Goal: Register for event/course

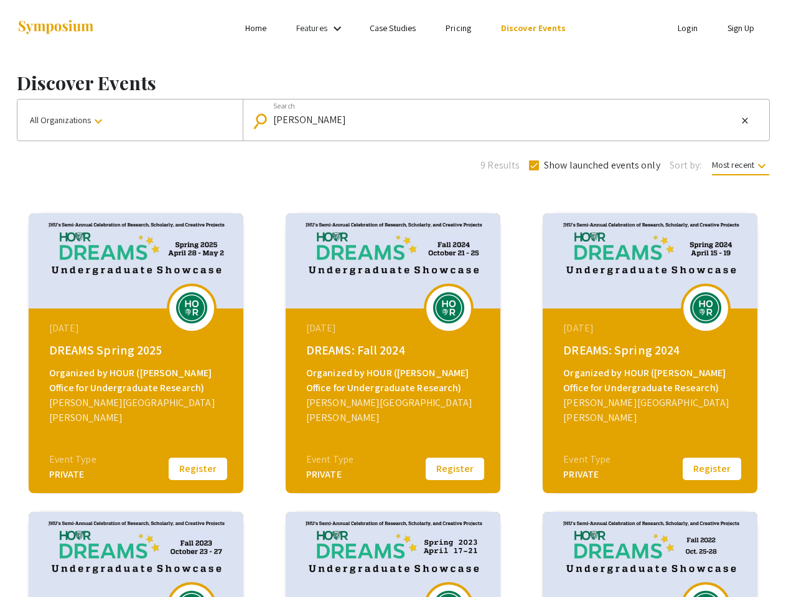
click at [322, 28] on link "Features" at bounding box center [311, 27] width 31 height 11
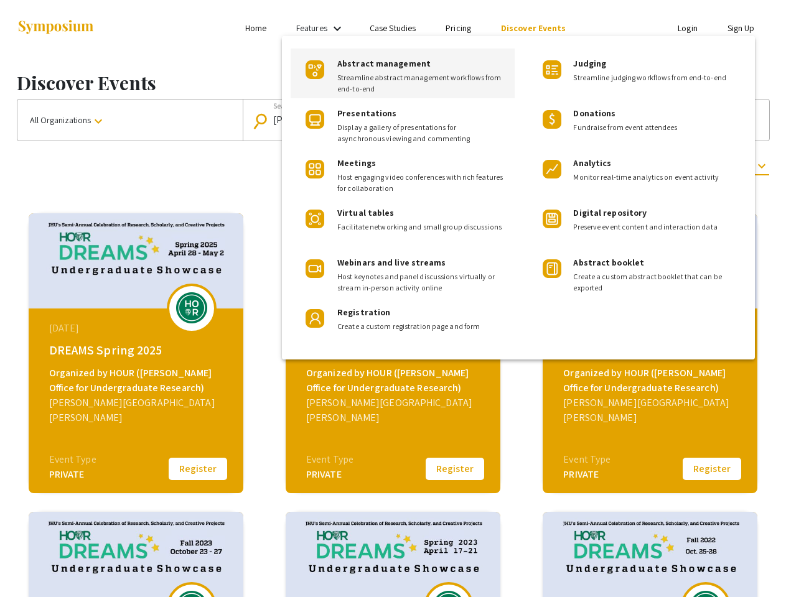
click at [130, 120] on div at bounding box center [393, 298] width 786 height 597
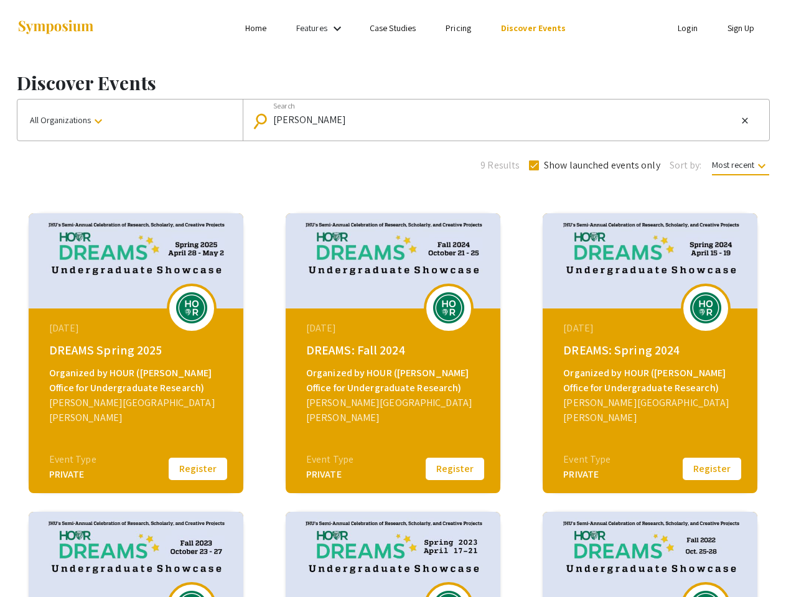
click at [503, 120] on input "[PERSON_NAME]" at bounding box center [505, 120] width 464 height 11
click at [745, 121] on mat-icon "close" at bounding box center [745, 120] width 10 height 11
click at [593, 166] on span "Show launched events only" at bounding box center [602, 165] width 116 height 15
click at [534, 171] on input "Show launched events only" at bounding box center [533, 171] width 1 height 1
checkbox input "false"
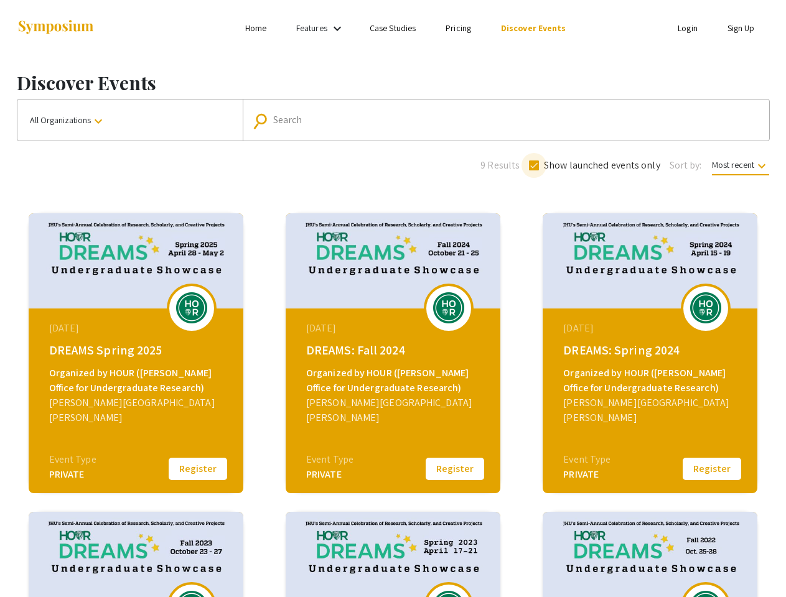
click at [739, 165] on span "Most recent keyboard_arrow_down" at bounding box center [740, 167] width 57 height 16
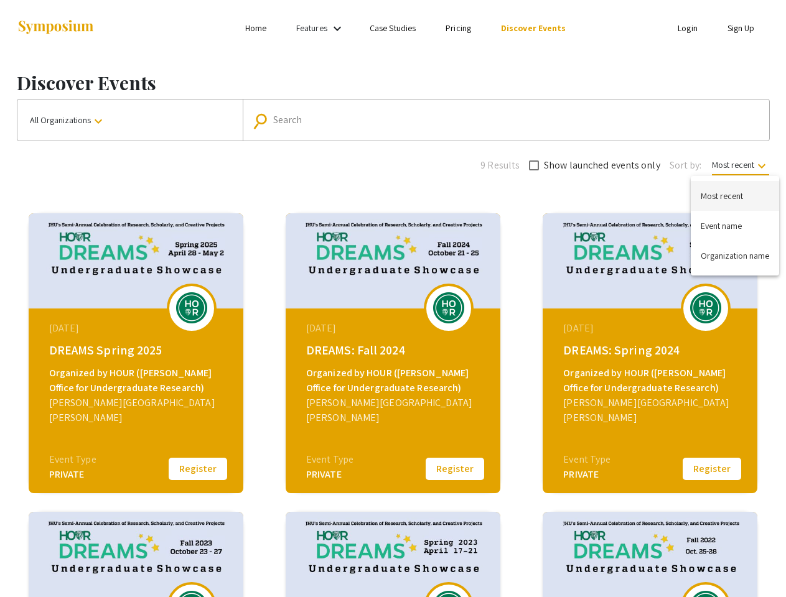
click at [198, 469] on div at bounding box center [393, 298] width 786 height 597
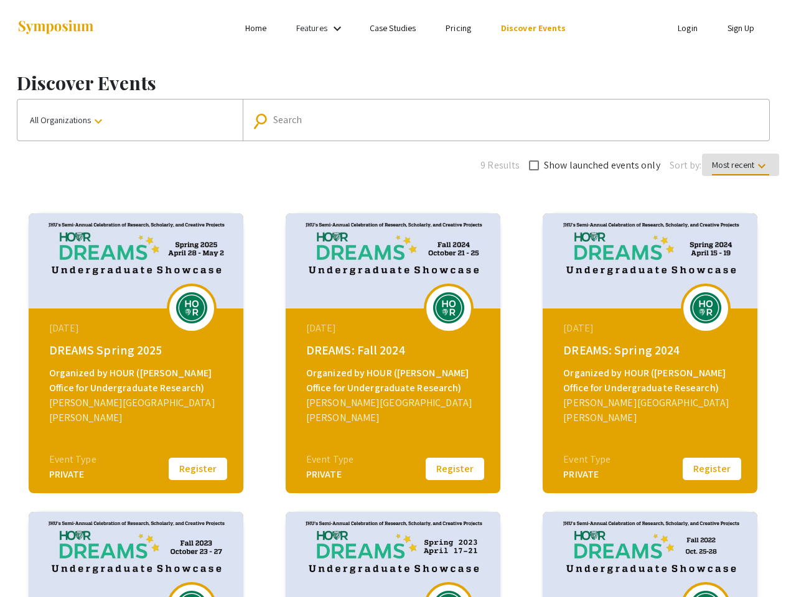
click at [455, 469] on button "Register" at bounding box center [455, 469] width 62 height 26
click at [712, 469] on button "Register" at bounding box center [712, 469] width 62 height 26
